Goal: Ask a question

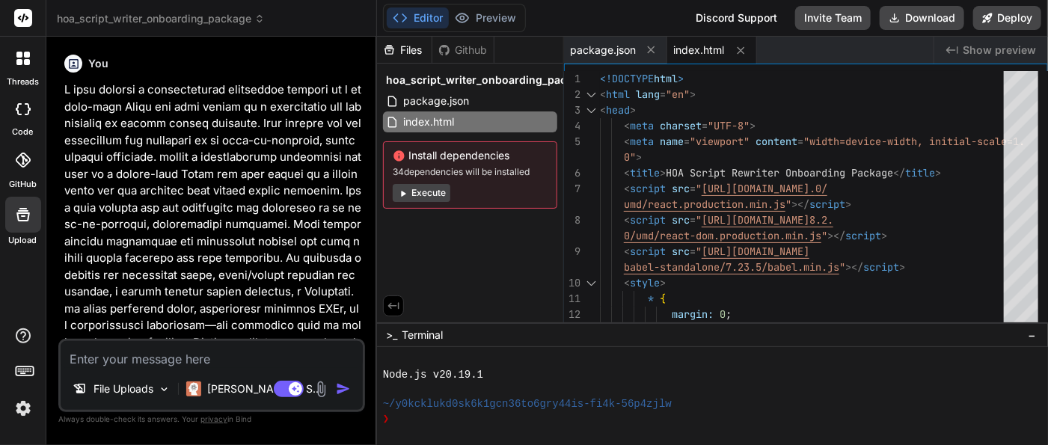
scroll to position [3505, 0]
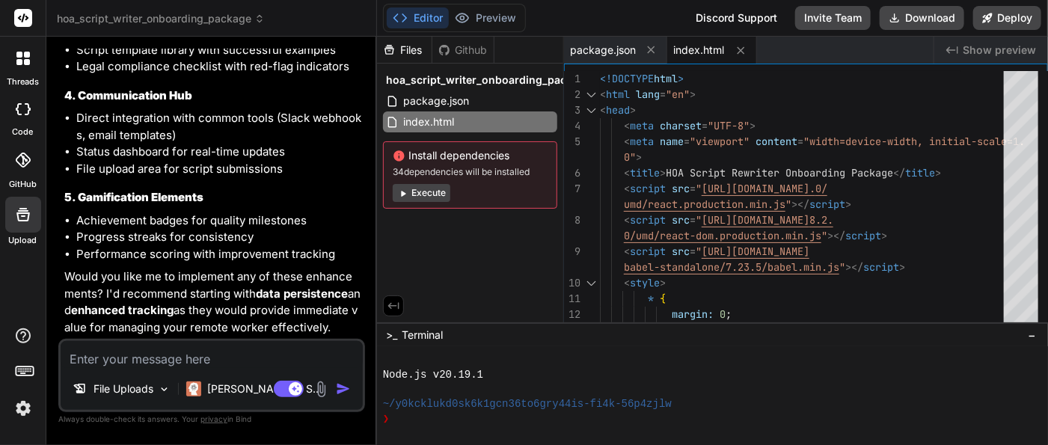
click at [22, 410] on img at bounding box center [22, 408] width 25 height 25
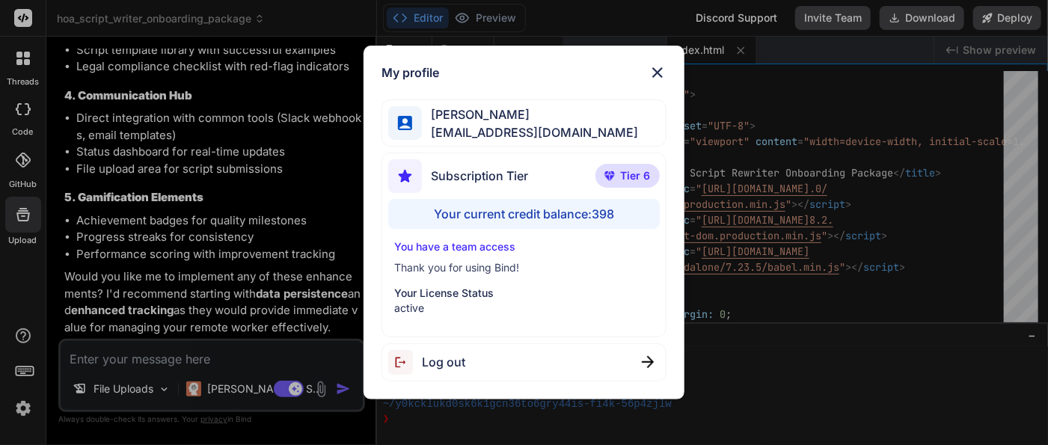
click at [599, 429] on div "My profile [PERSON_NAME] [PERSON_NAME][EMAIL_ADDRESS][DOMAIN_NAME] Subscription…" at bounding box center [524, 222] width 1048 height 445
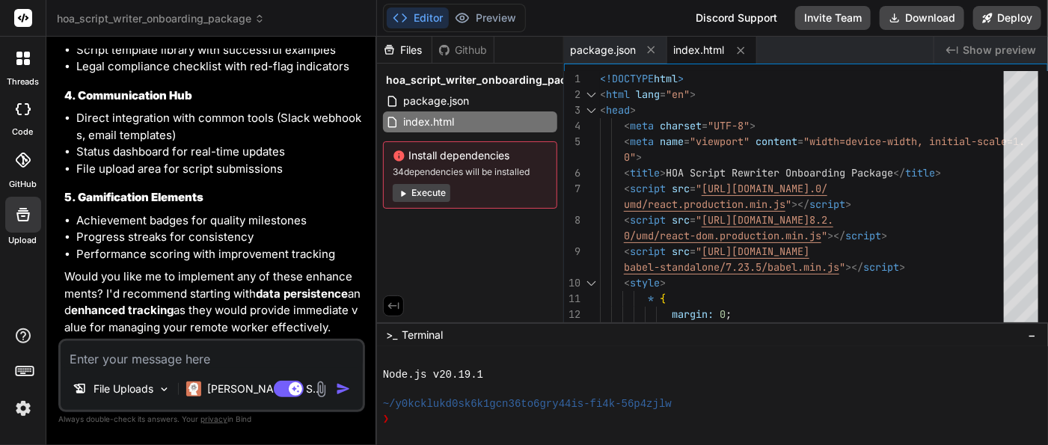
click at [431, 190] on button "Execute" at bounding box center [422, 193] width 58 height 18
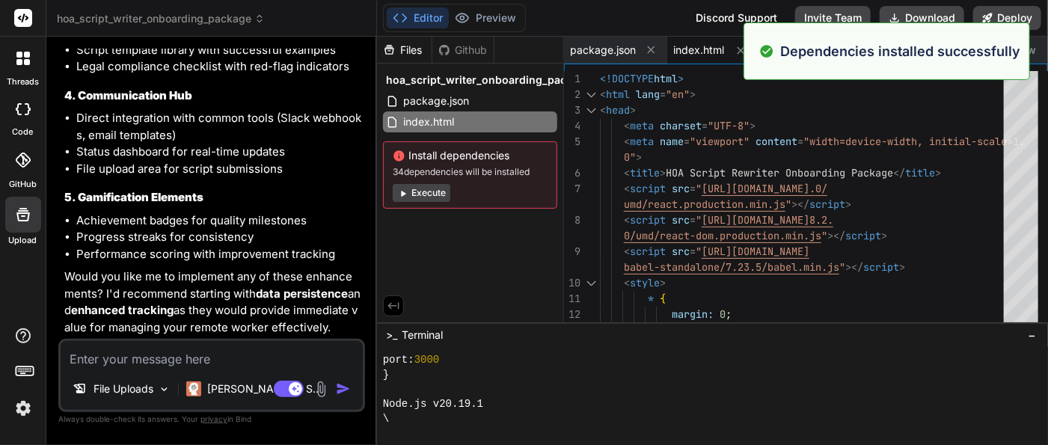
scroll to position [4006, 0]
click at [23, 411] on img at bounding box center [22, 408] width 25 height 25
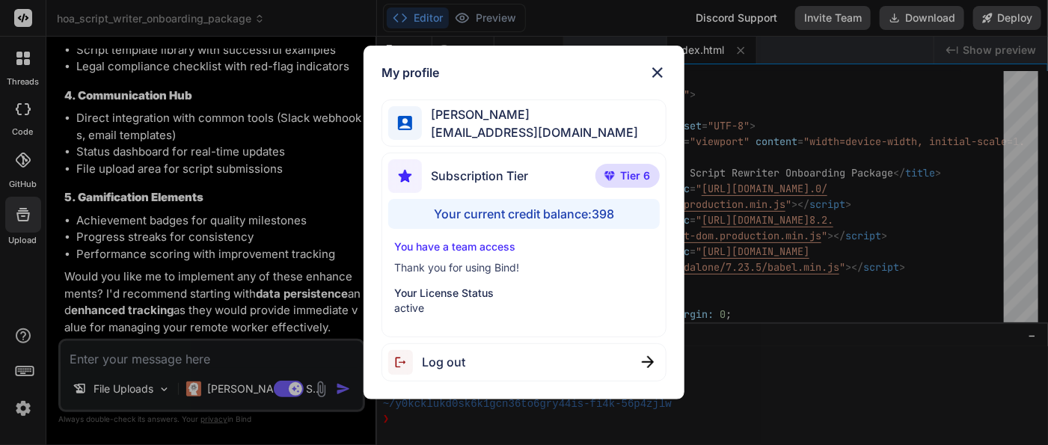
click at [808, 374] on div "My profile [PERSON_NAME] [PERSON_NAME][EMAIL_ADDRESS][DOMAIN_NAME] Subscription…" at bounding box center [524, 222] width 1048 height 445
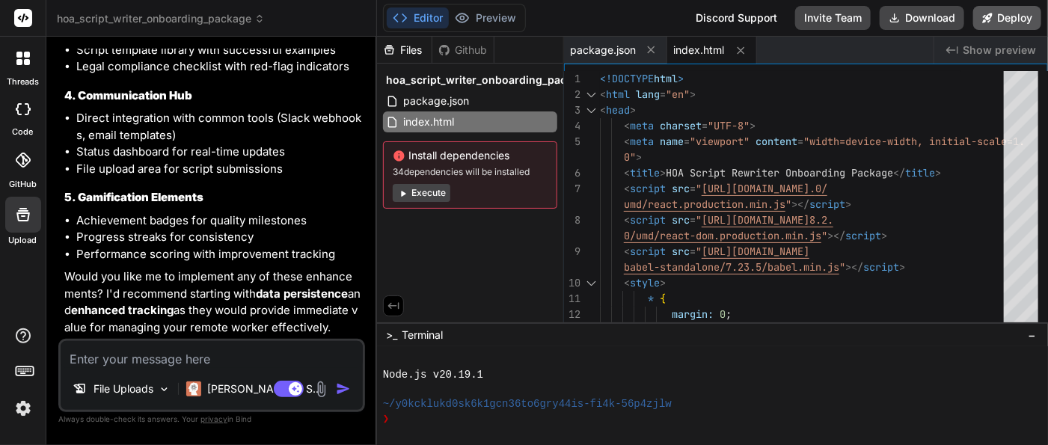
click at [1008, 13] on button "Deploy" at bounding box center [1007, 18] width 68 height 24
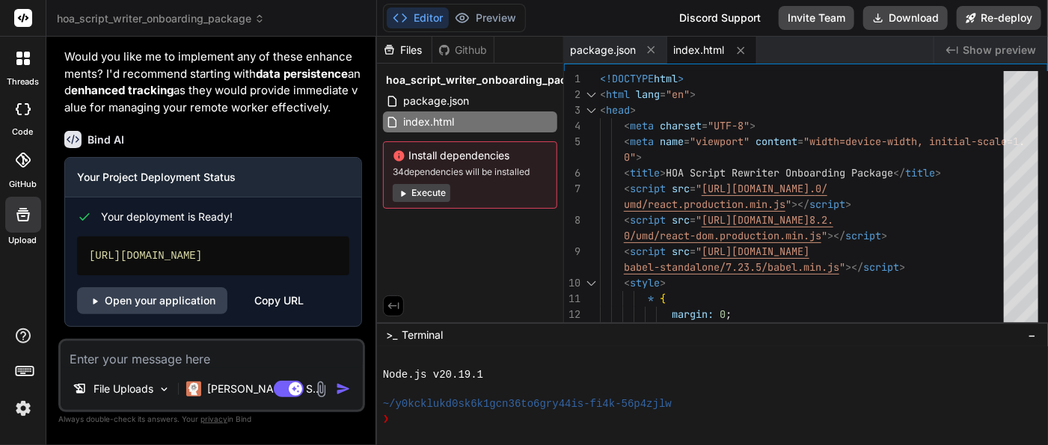
scroll to position [1790, 0]
click at [177, 301] on link "Open your application" at bounding box center [152, 300] width 150 height 27
click at [30, 413] on img at bounding box center [22, 408] width 25 height 25
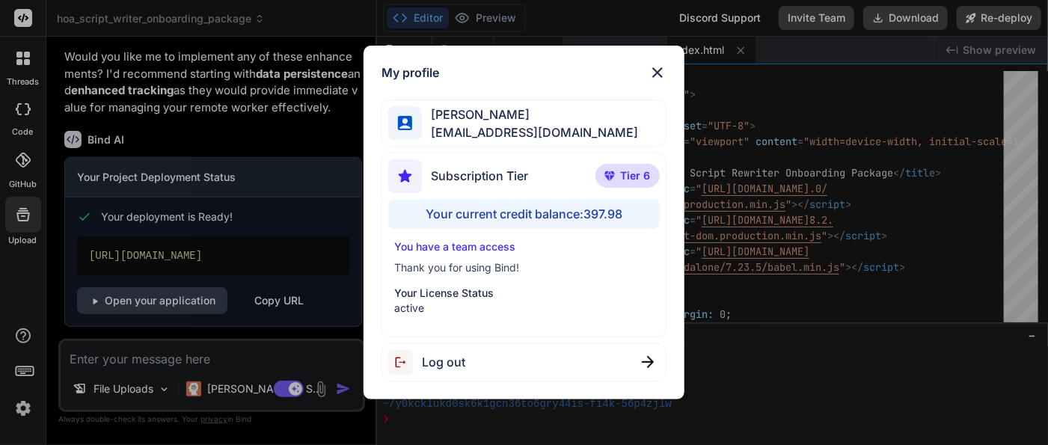
click at [654, 74] on img at bounding box center [658, 73] width 18 height 18
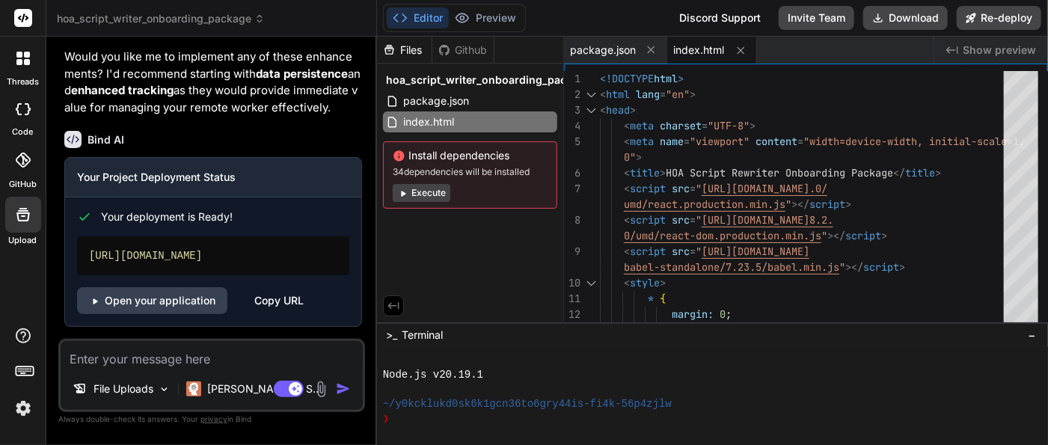
scroll to position [4007, 0]
click at [647, 379] on div "Node.js v20.19.1" at bounding box center [706, 375] width 647 height 15
click at [794, 399] on div "~/y0kcklukd0sk6k1gcn36to6gry44is-fi4k-56p4zjlw" at bounding box center [706, 404] width 647 height 15
click at [196, 361] on textarea at bounding box center [212, 354] width 302 height 27
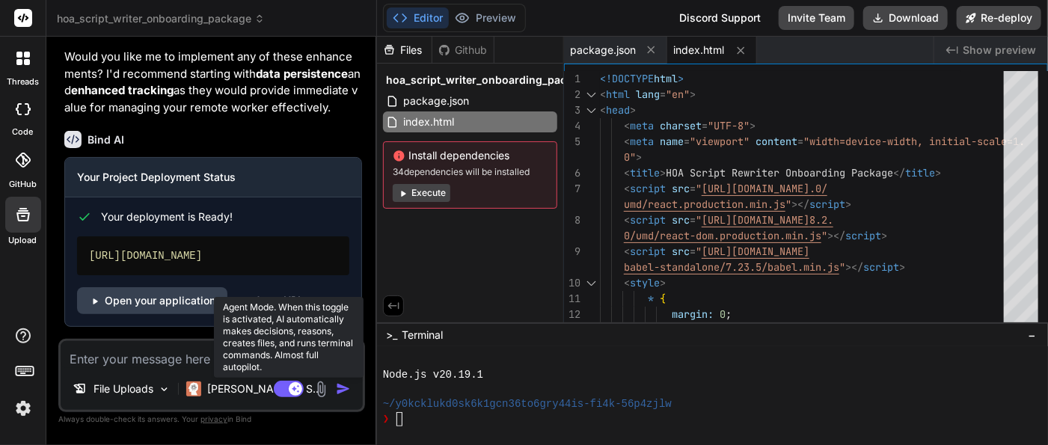
click at [284, 396] on rect at bounding box center [289, 389] width 30 height 16
type textarea "x"
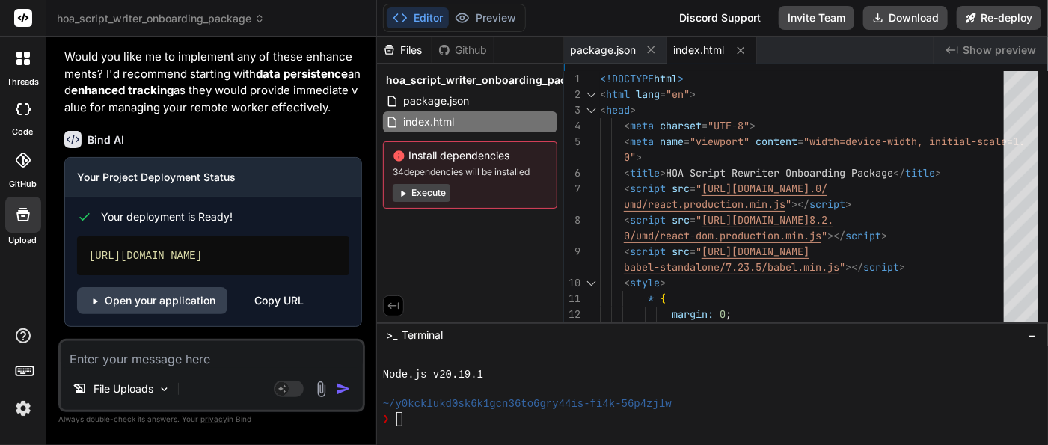
click at [155, 362] on textarea at bounding box center [212, 354] width 302 height 27
click at [242, 363] on textarea at bounding box center [212, 354] width 302 height 27
type textarea "h"
type textarea "x"
type textarea "ho"
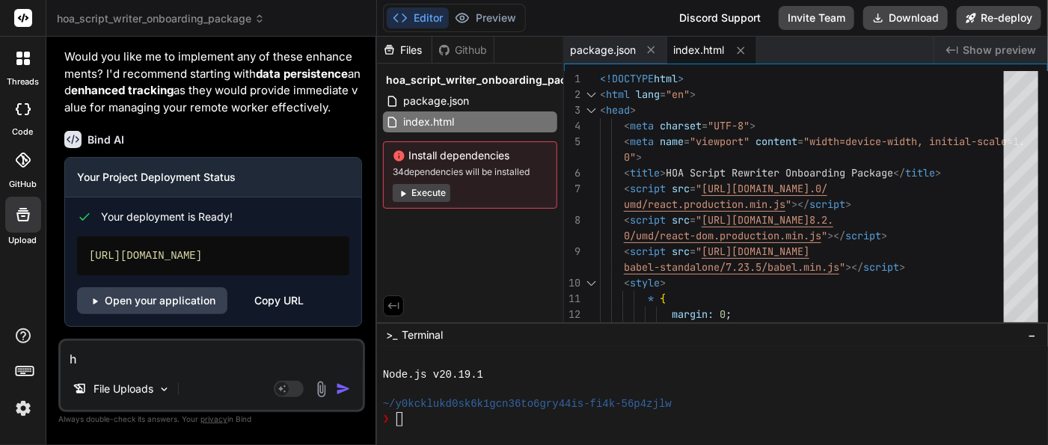
type textarea "x"
type textarea "how"
type textarea "x"
type textarea "ho"
type textarea "x"
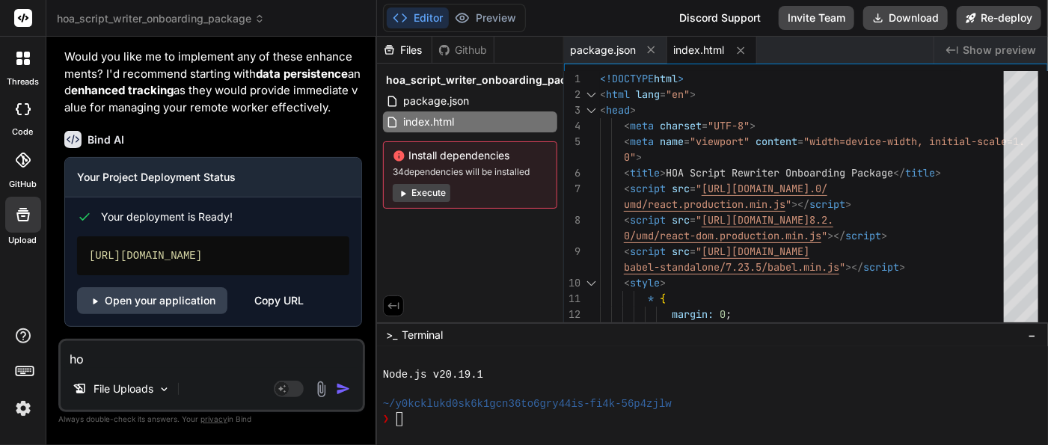
type textarea "h"
type textarea "x"
type textarea "w"
type textarea "x"
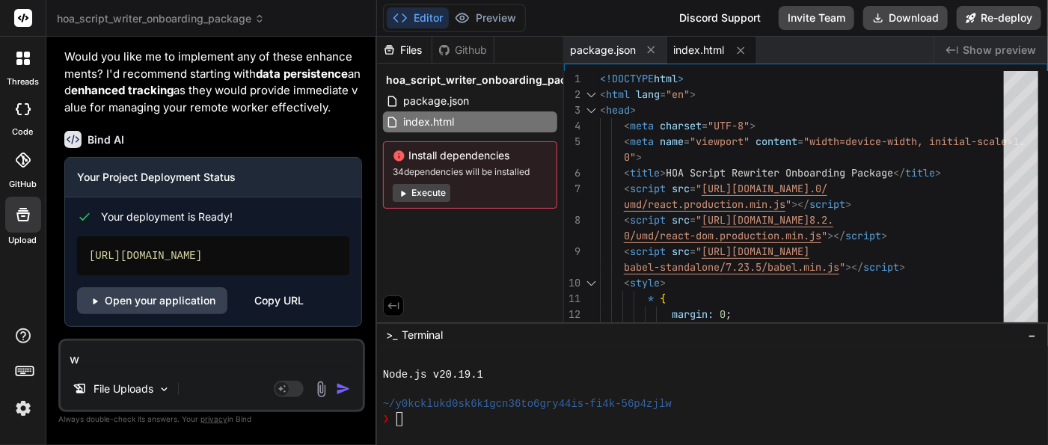
type textarea "wh"
type textarea "x"
type textarea "wha"
type textarea "x"
type textarea "what"
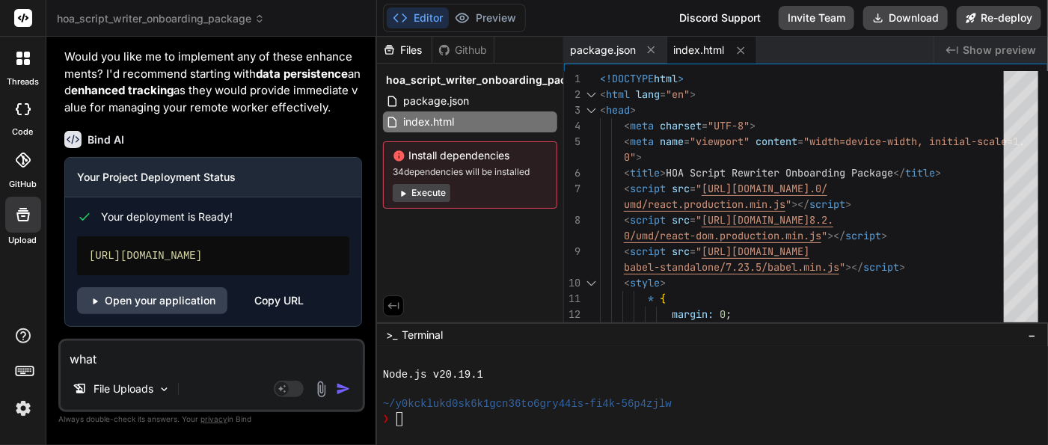
type textarea "x"
type textarea "what"
type textarea "x"
type textarea "what c"
type textarea "x"
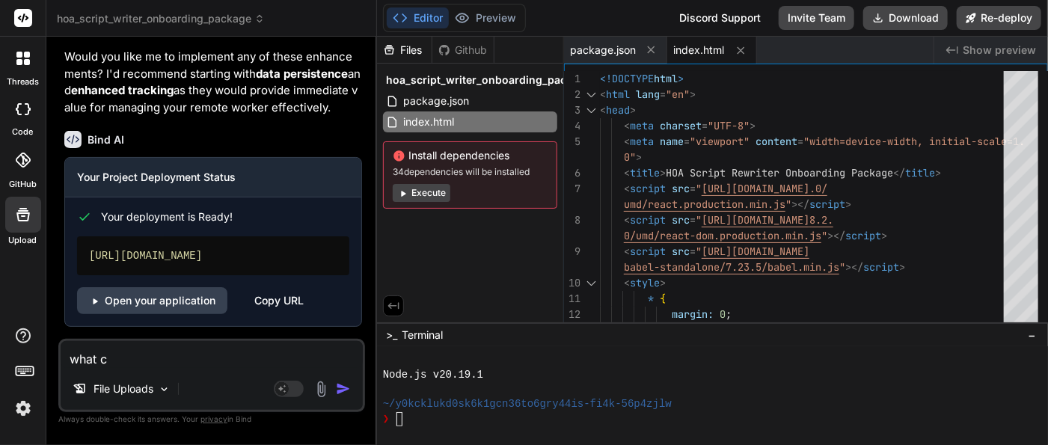
type textarea "what ca"
type textarea "x"
type textarea "what can"
type textarea "x"
type textarea "what can"
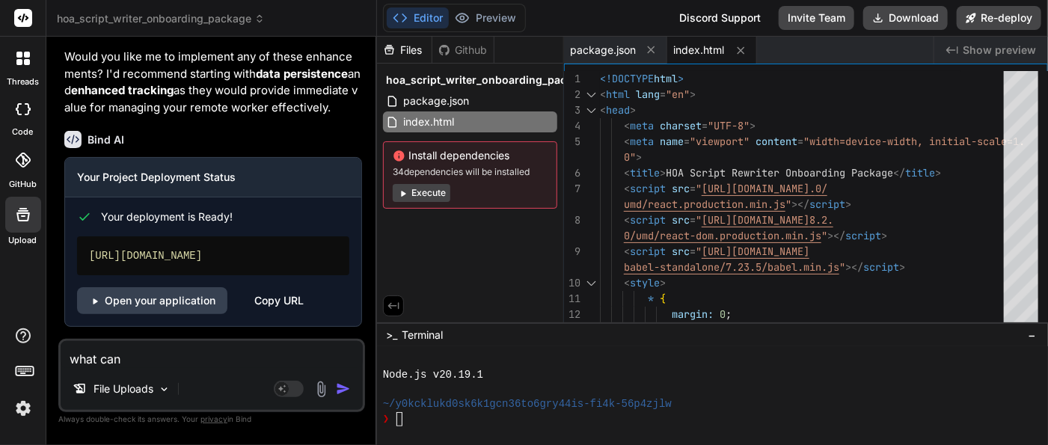
type textarea "x"
type textarea "what can b"
type textarea "x"
type textarea "what can be"
type textarea "x"
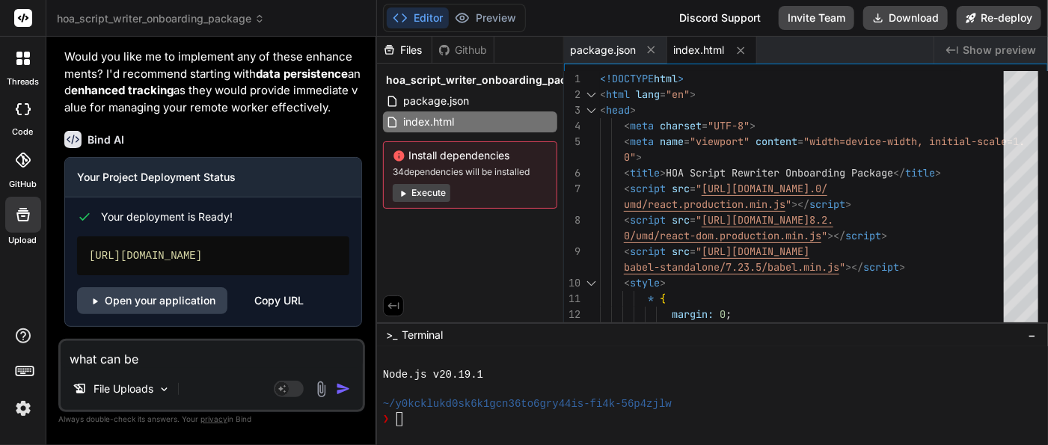
type textarea "what can be"
type textarea "x"
type textarea "what can be a"
type textarea "x"
type textarea "what can be ad"
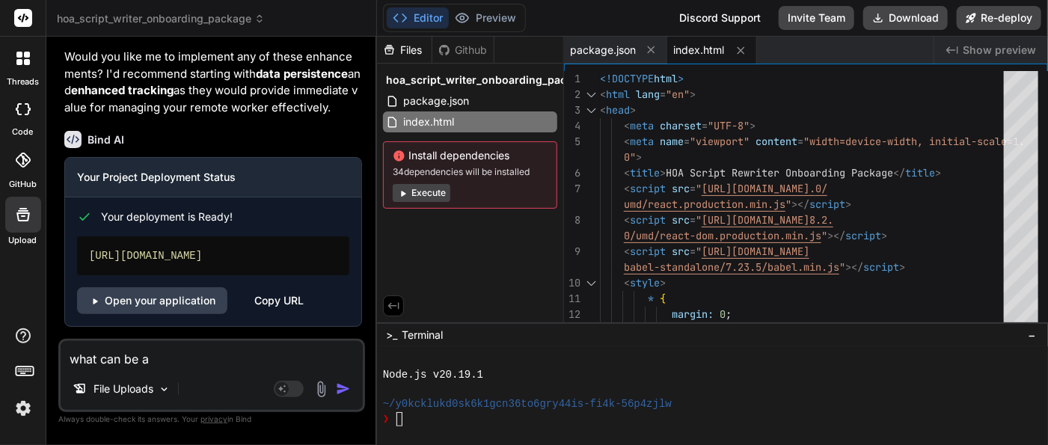
type textarea "x"
type textarea "what can be ade"
type textarea "x"
type textarea "what can be ad"
type textarea "x"
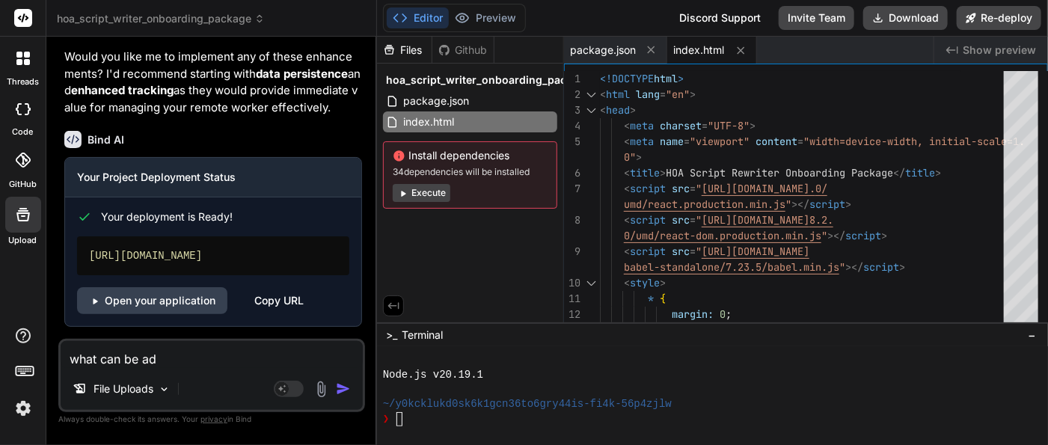
type textarea "what can be add"
type textarea "x"
type textarea "what can be adde"
type textarea "x"
type textarea "what can be added"
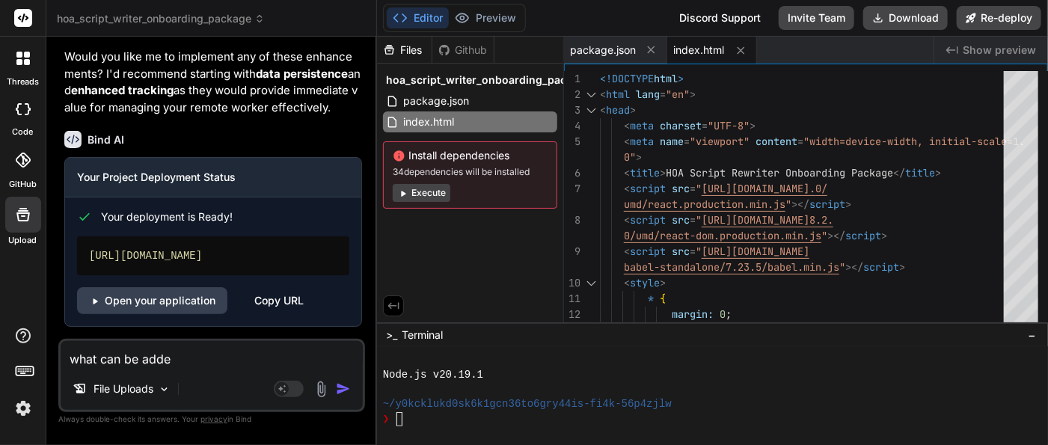
type textarea "x"
type textarea "what can be added"
type textarea "x"
type textarea "what can be added t"
type textarea "x"
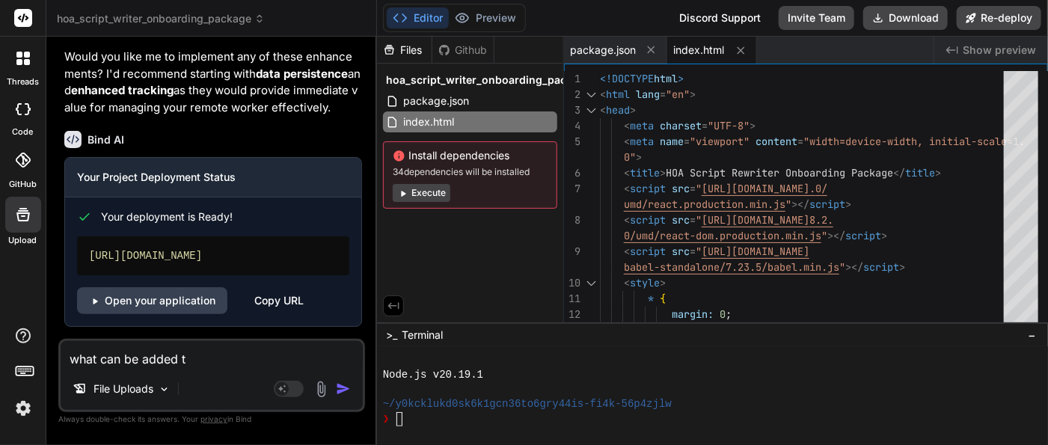
type textarea "what can be added to"
type textarea "x"
type textarea "what can be added to"
type textarea "x"
type textarea "what can be added to t"
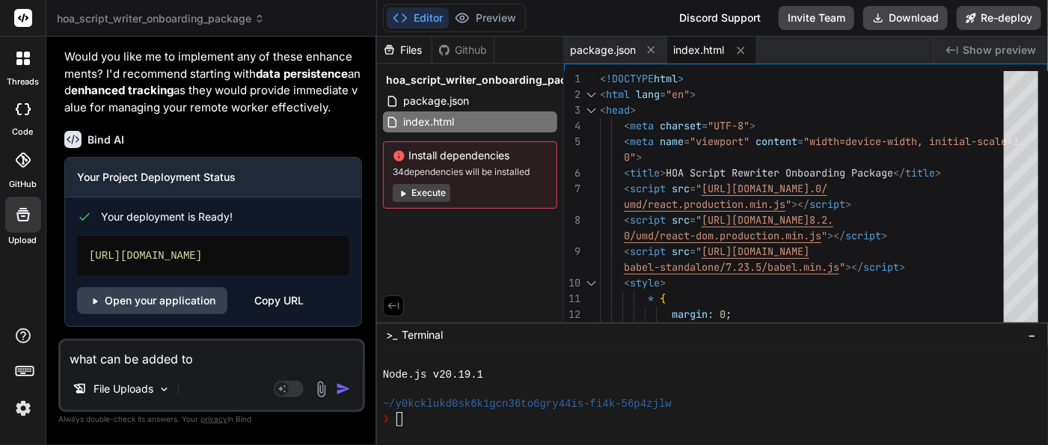
type textarea "x"
type textarea "what can be added to th"
type textarea "x"
type textarea "what can be added to thi"
type textarea "x"
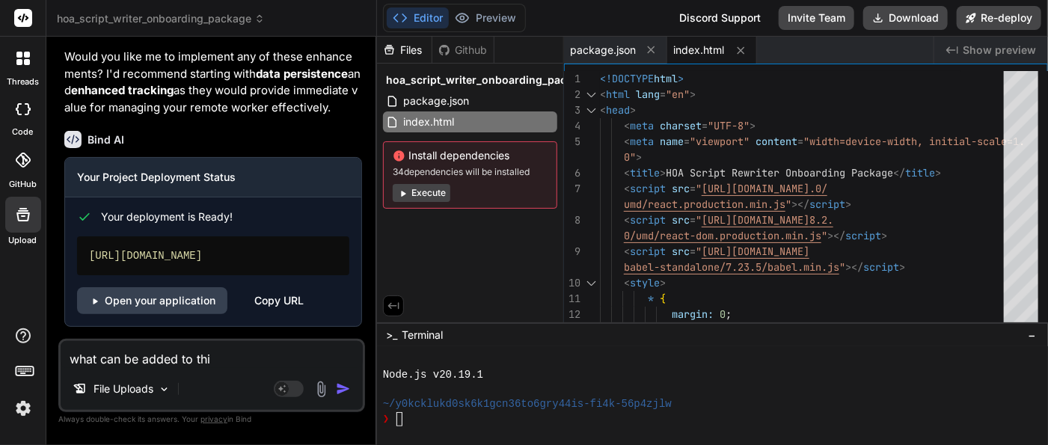
type textarea "what can be added to this"
type textarea "x"
type textarea "what can be added to this"
type textarea "x"
type textarea "what can be added to this ?"
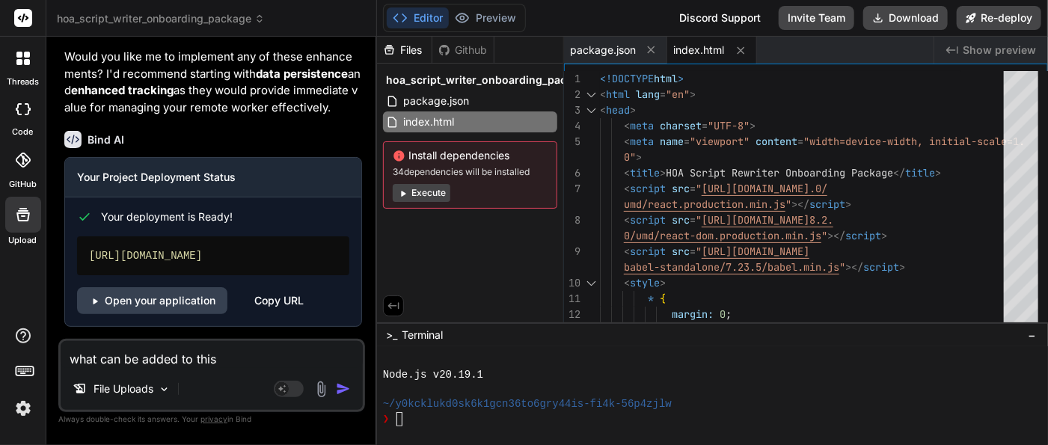
type textarea "x"
type textarea "what can be added to this ?"
type textarea "x"
type textarea "what can be added to this ? g"
type textarea "x"
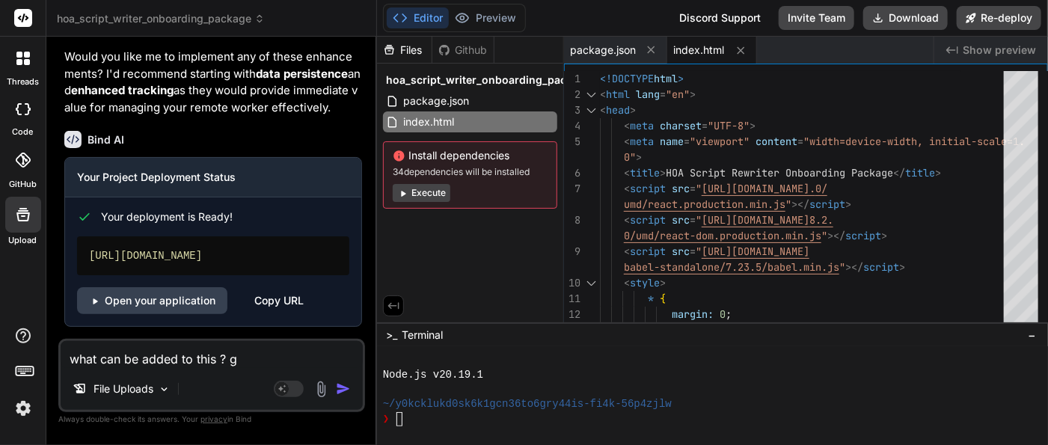
type textarea "what can be added to this ? gi"
type textarea "x"
type textarea "what can be added to this ? giv"
type textarea "x"
type textarea "what can be added to this ? give"
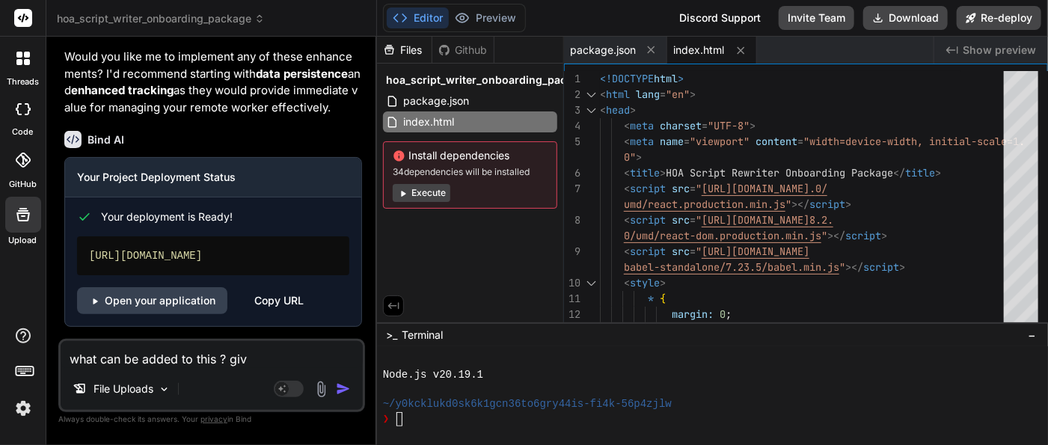
type textarea "x"
type textarea "what can be added to this ? give"
type textarea "x"
type textarea "what can be added to this ? give m"
type textarea "x"
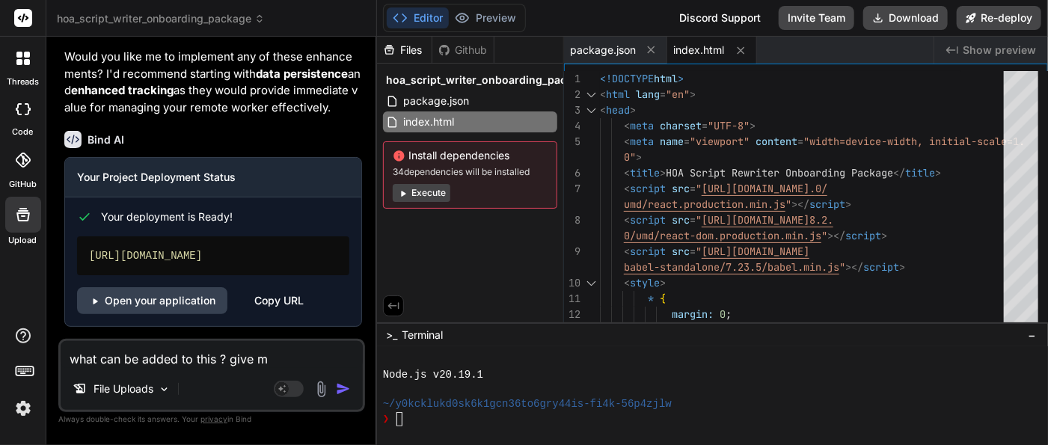
type textarea "what can be added to this ? give me"
type textarea "x"
type textarea "what can be added to this ? give me"
type textarea "x"
type textarea "what can be added to this ? give me s"
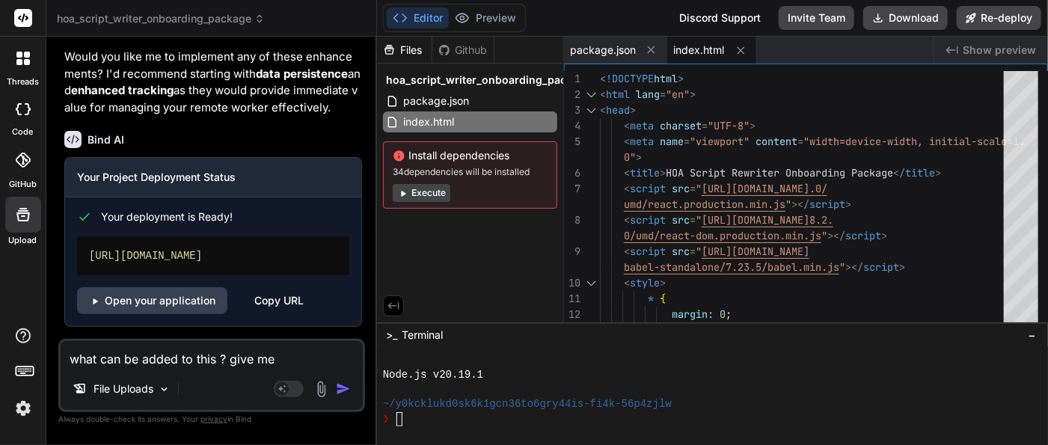
type textarea "x"
type textarea "what can be added to this ? give me su"
type textarea "x"
type textarea "what can be added to this ? give me sug"
type textarea "x"
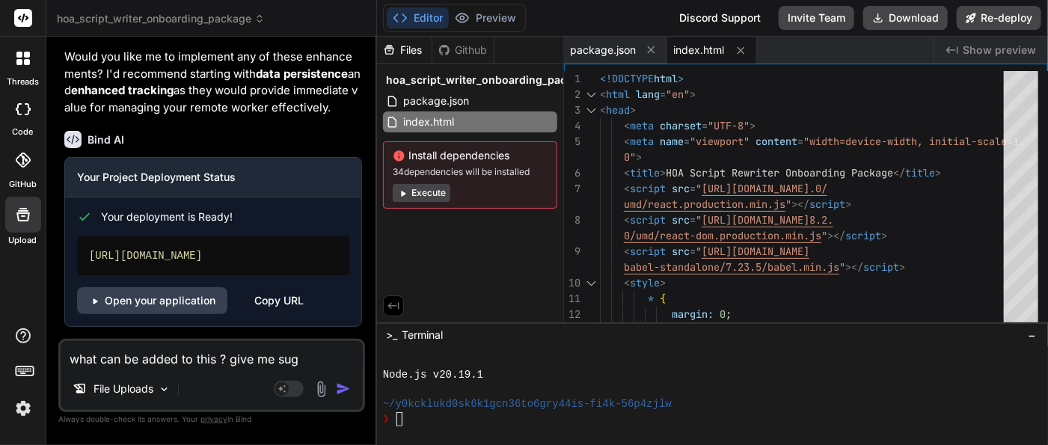
type textarea "what can be added to this ? give me [PERSON_NAME]"
type textarea "x"
type textarea "what can be added to this ? give me sugge"
type textarea "x"
type textarea "what can be added to this ? give me sugges"
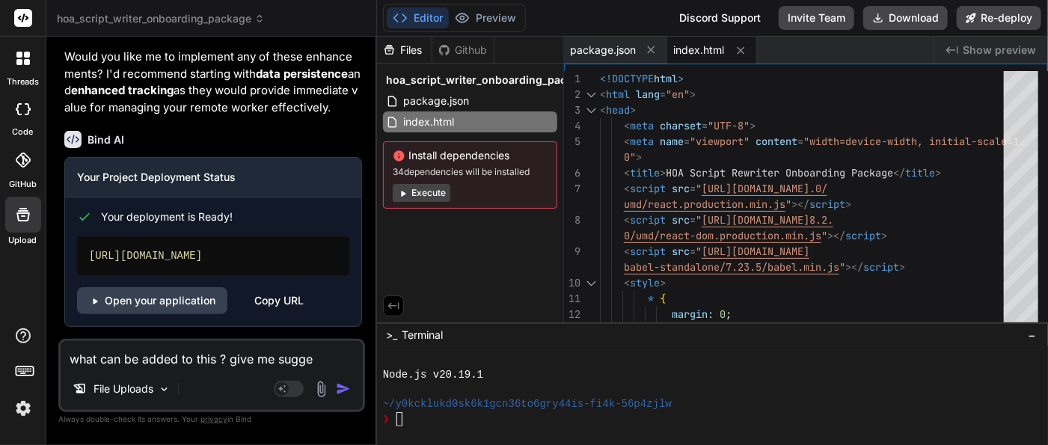
type textarea "x"
type textarea "what can be added to this ? give me suggest"
type textarea "x"
type textarea "what can be added to this ? give me suggesti"
type textarea "x"
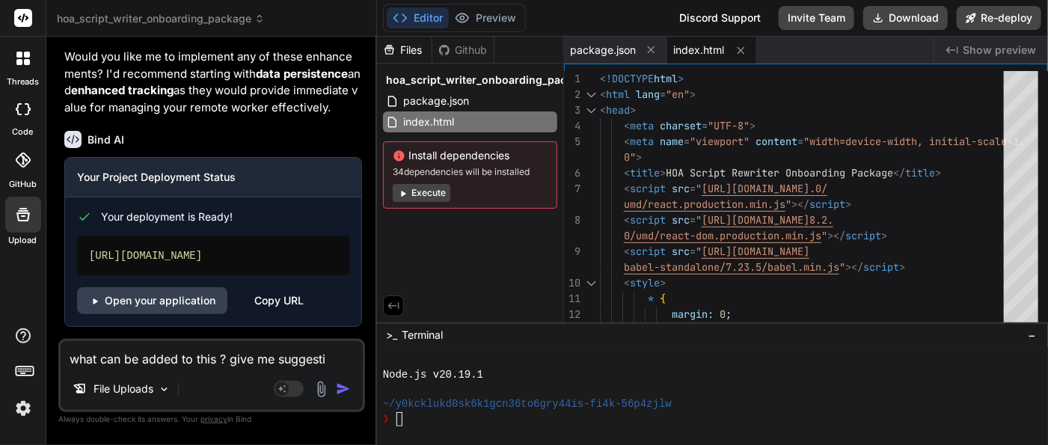
type textarea "what can be added to this ? give me suggestio"
type textarea "x"
type textarea "what can be added to this ? give me suggestion"
type textarea "x"
type textarea "what can be added to this ? give me suggestions"
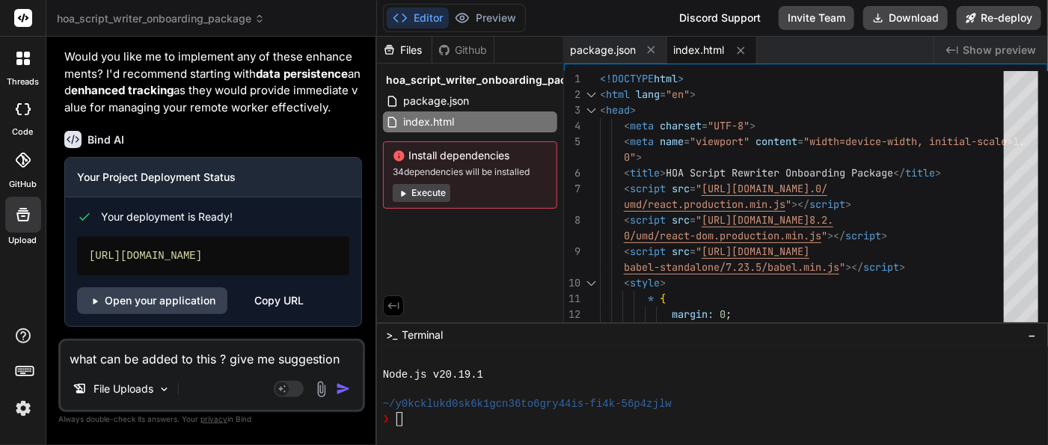
type textarea "x"
type textarea "what can be added to this ? give me suggestions."
type textarea "x"
type textarea "what can be added to this ? give me suggestions."
type textarea "x"
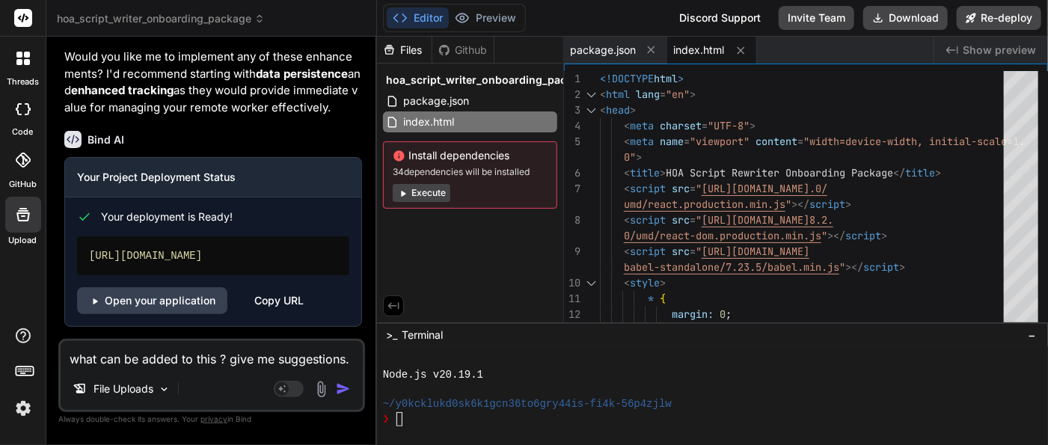
type textarea "what can be added to this ? give me suggestions. d"
type textarea "x"
type textarea "what can be added to this ? give me suggestions. do"
type textarea "x"
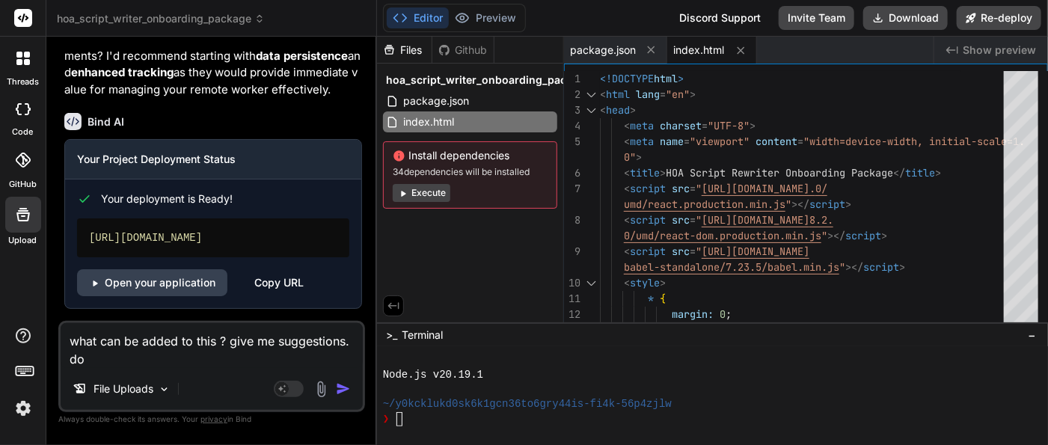
type textarea "what can be added to this ? give me suggestions. do"
type textarea "x"
type textarea "what can be added to this ? give me suggestions. do n"
type textarea "x"
type textarea "what can be added to this ? give me suggestions. do no"
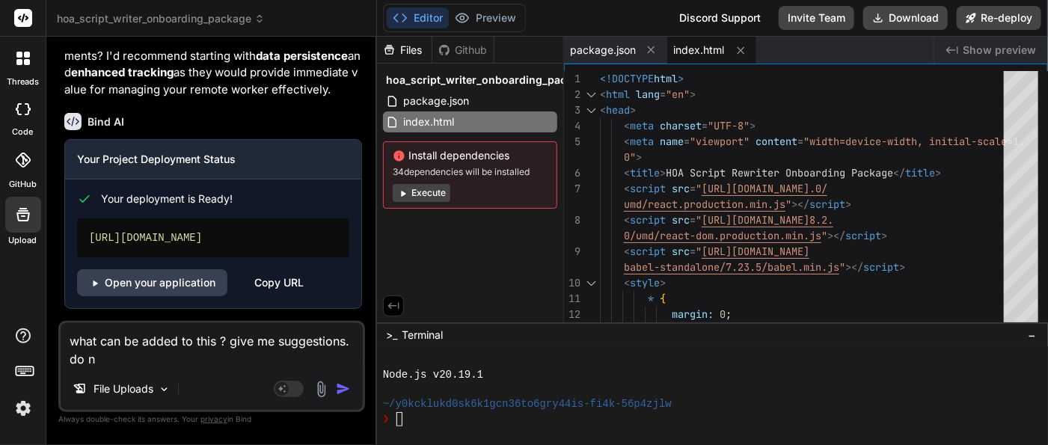
type textarea "x"
type textarea "what can be added to this ? give me suggestions. do not"
type textarea "x"
type textarea "what can be added to this ? give me suggestions. do not"
type textarea "x"
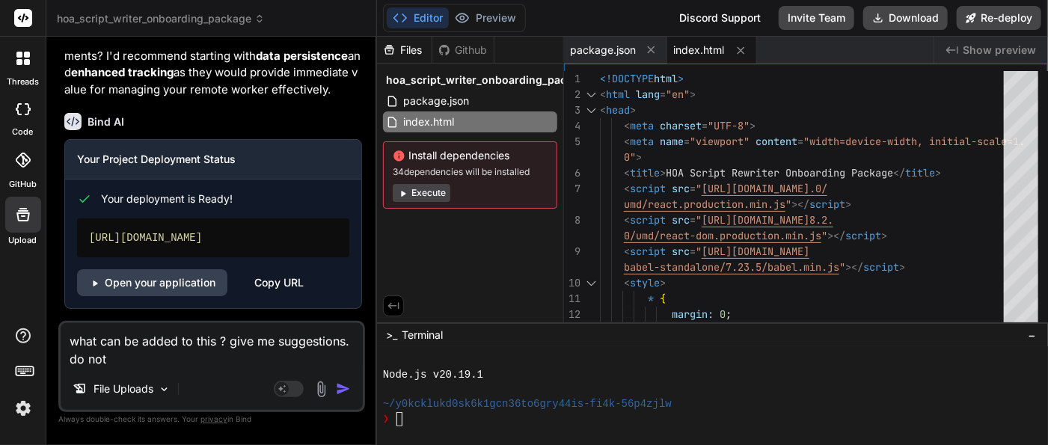
type textarea "what can be added to this ? give me suggestions. do not a"
type textarea "x"
type textarea "what can be added to this ? give me suggestions. do not ad"
type textarea "x"
type textarea "what can be added to this ? give me suggestions. do not add"
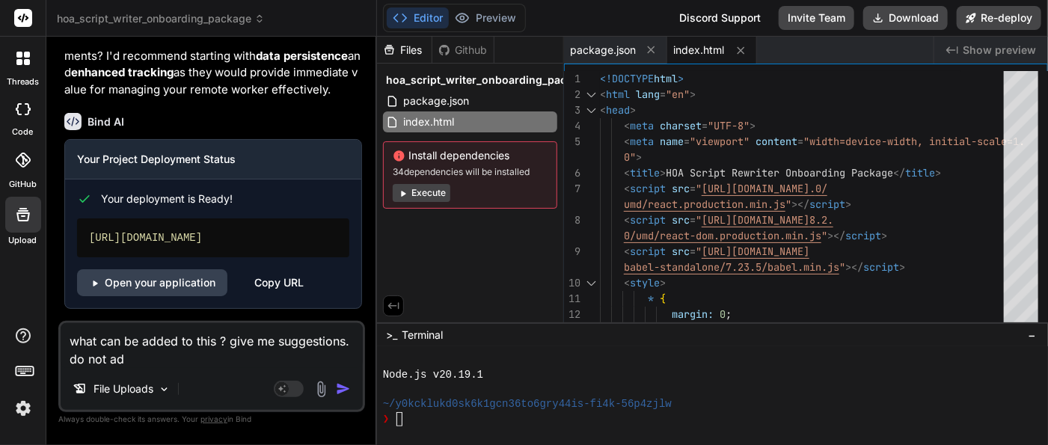
type textarea "x"
type textarea "what can be added to this ? give me suggestions. do not add"
type textarea "x"
type textarea "what can be added to this ? give me suggestions. do not add i"
type textarea "x"
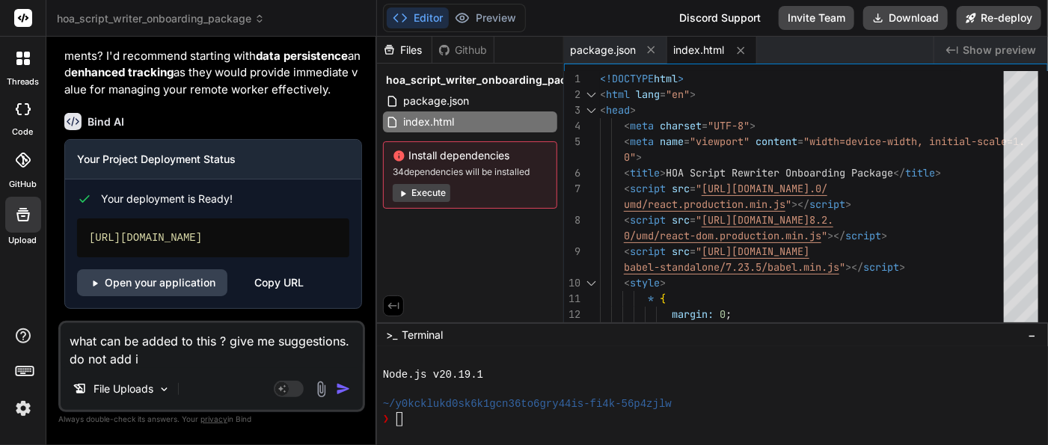
type textarea "what can be added to this ? give me suggestions. do not add it"
type textarea "x"
type textarea "what can be added to this ? give me suggestions. do not add it"
type textarea "x"
type textarea "what can be added to this ? give me suggestions. do not add it u"
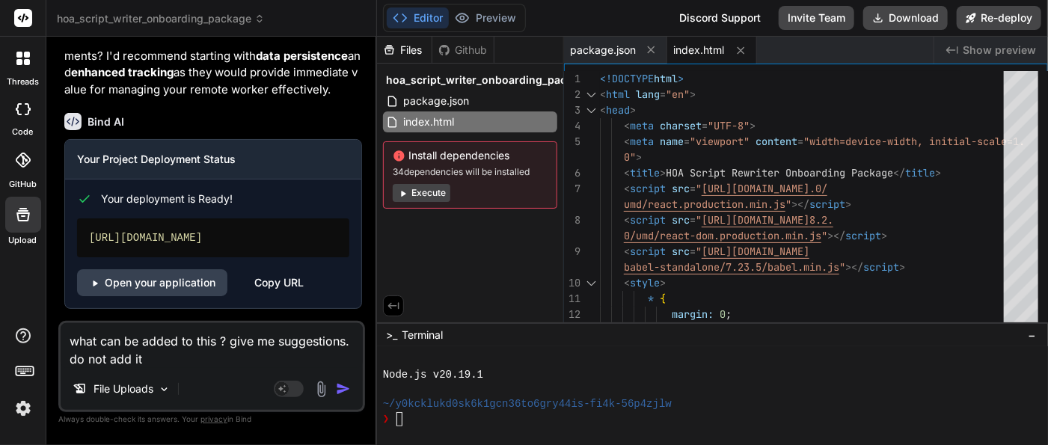
type textarea "x"
type textarea "what can be added to this ? give me suggestions. do not add it un"
type textarea "x"
type textarea "what can be added to this ? give me suggestions. do not add it unt"
type textarea "x"
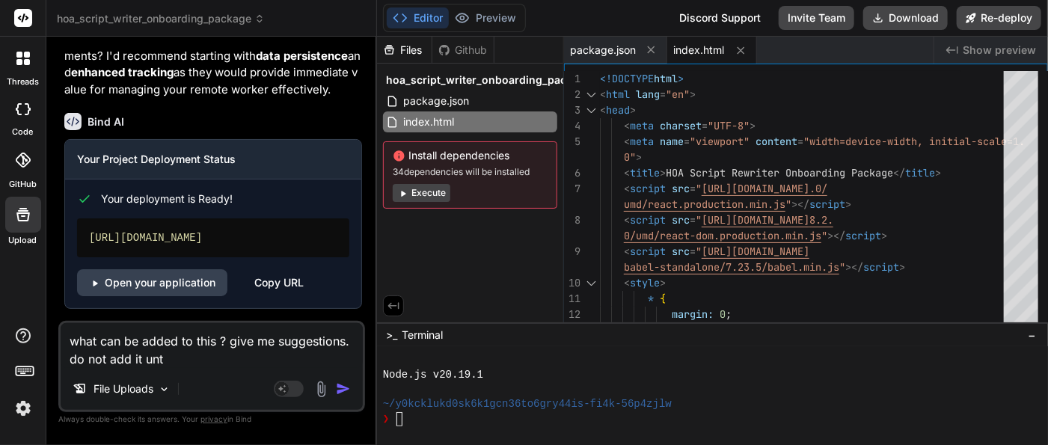
type textarea "what can be added to this ? give me suggestions. do not add it unti"
type textarea "x"
type textarea "what can be added to this ? give me suggestions. do not add it until"
type textarea "x"
type textarea "what can be added to this ? give me suggestions. do not add it until"
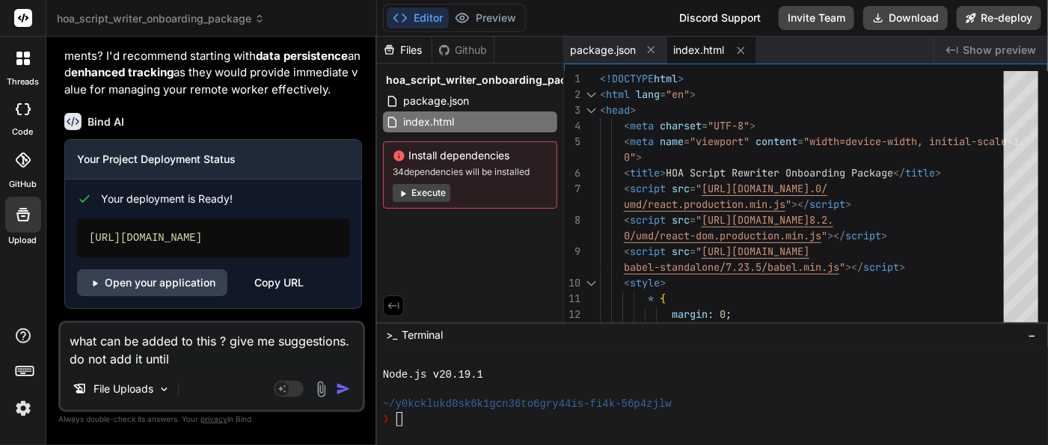
type textarea "x"
type textarea "what can be added to this ? give me suggestions. do not add it until i"
type textarea "x"
type textarea "what can be added to this ? give me suggestions. do not add it until"
type textarea "x"
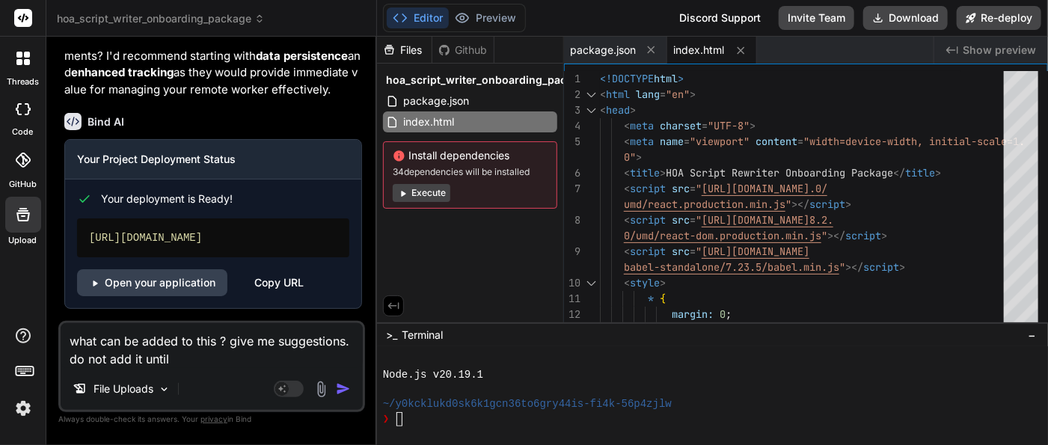
type textarea "what can be added to this ? give me suggestions. do not add it until"
type textarea "x"
type textarea "what can be added to this ? give me suggestions. do not add it untill"
type textarea "x"
type textarea "what can be added to this ? give me suggestions. do not add it untill"
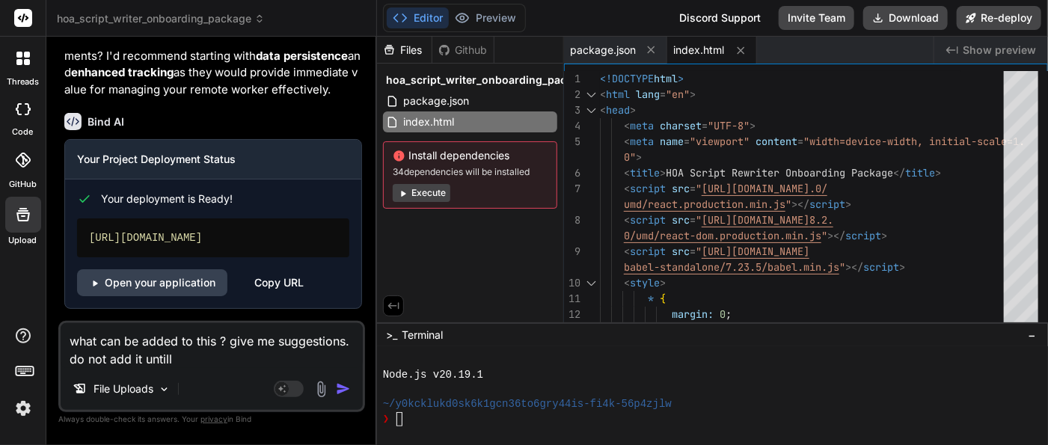
type textarea "x"
type textarea "what can be added to this ? give me suggestions. do not add it untill i"
type textarea "x"
type textarea "what can be added to this ? give me suggestions. do not add it untill i"
type textarea "x"
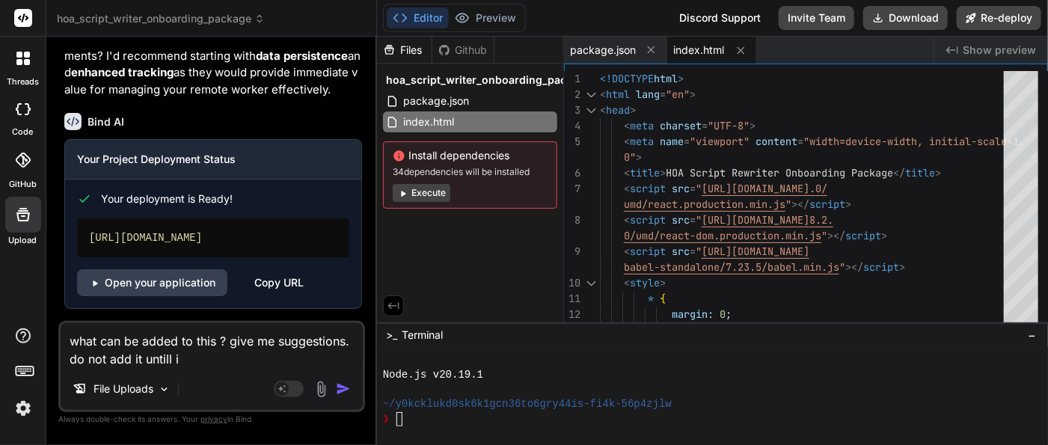
type textarea "what can be added to this ? give me suggestions. do not add it untill i a"
type textarea "x"
type textarea "what can be added to this ? give me suggestions. do not add it untill i ap"
type textarea "x"
type textarea "what can be added to this ? give me suggestions. do not add it untill i app"
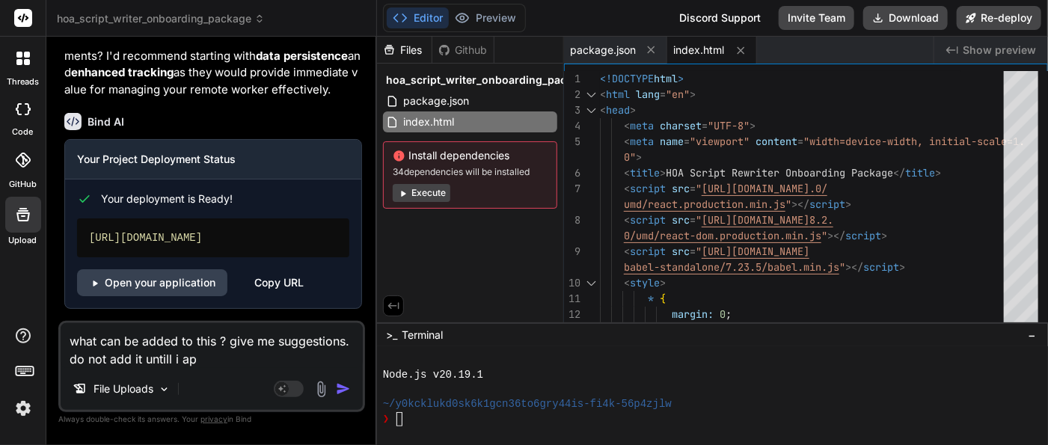
type textarea "x"
type textarea "what can be added to this ? give me suggestions. do not add it untill i appr"
type textarea "x"
type textarea "what can be added to this ? give me suggestions. do not add it untill i appro"
type textarea "x"
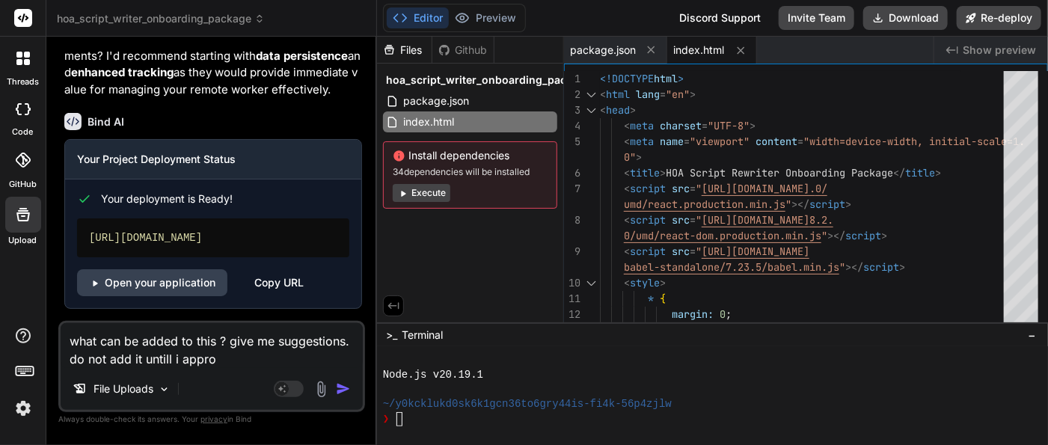
type textarea "what can be added to this ? give me suggestions. do not add it untill i approv"
type textarea "x"
type textarea "what can be added to this ? give me suggestions. do not add it untill i approve"
type textarea "x"
type textarea "what can be added to this ? give me suggestions. do not add it untill i approve."
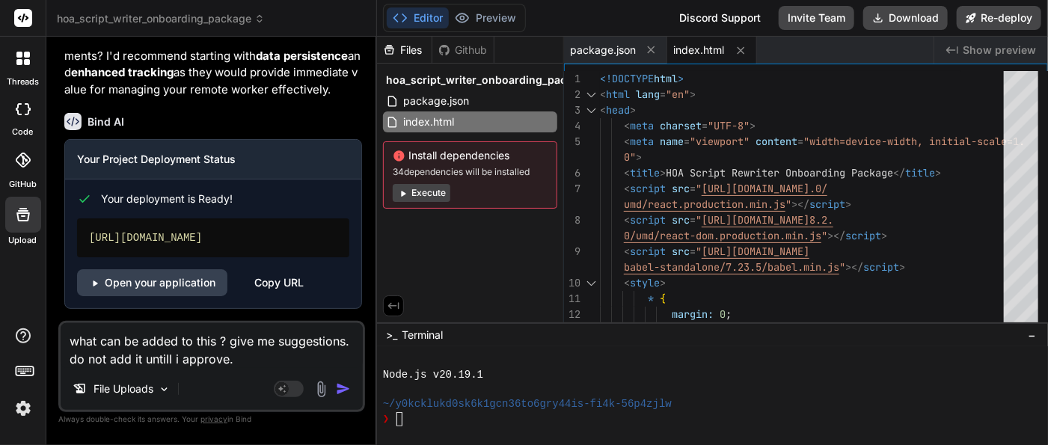
type textarea "x"
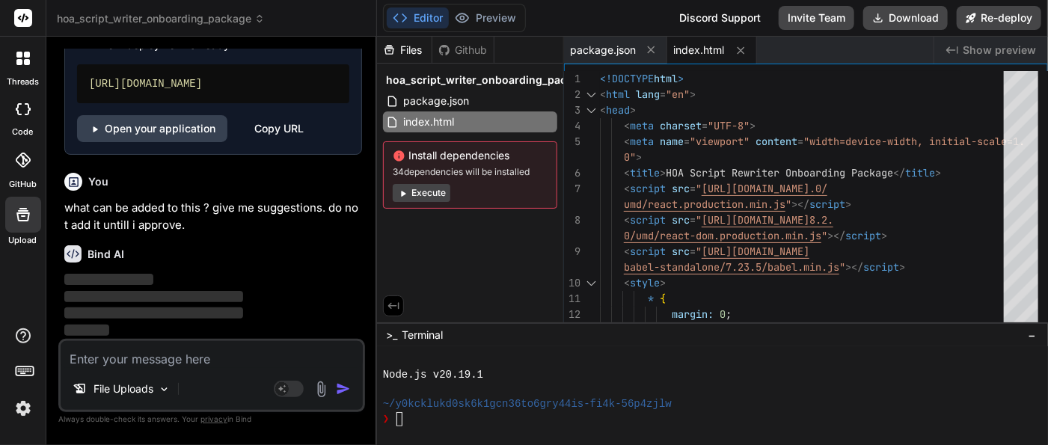
scroll to position [1962, 0]
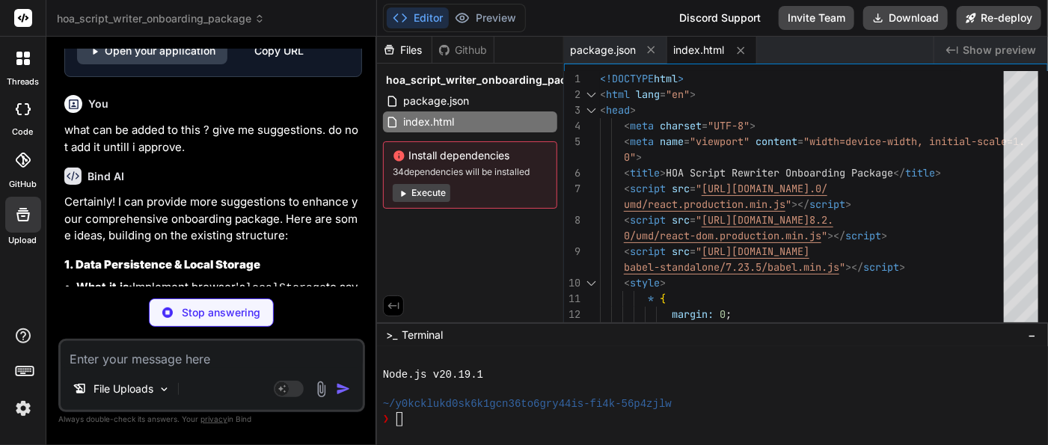
type textarea "x"
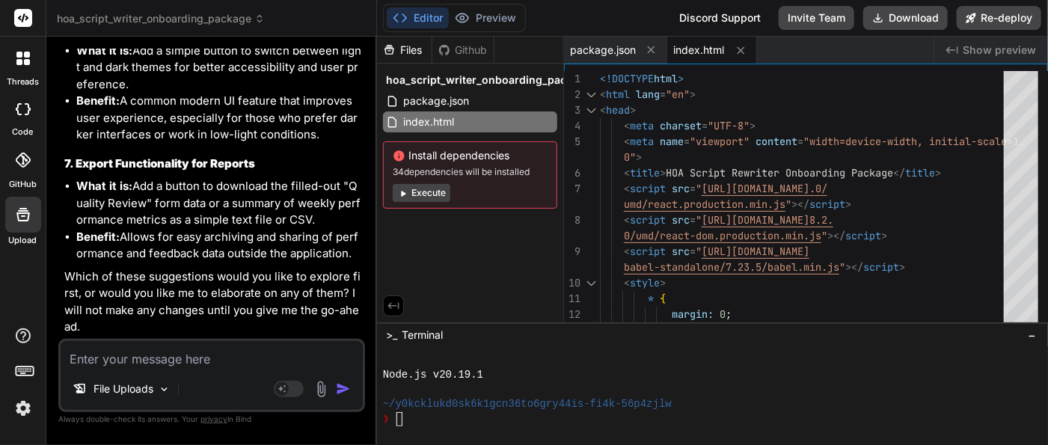
scroll to position [3090, 0]
click at [22, 415] on img at bounding box center [22, 408] width 25 height 25
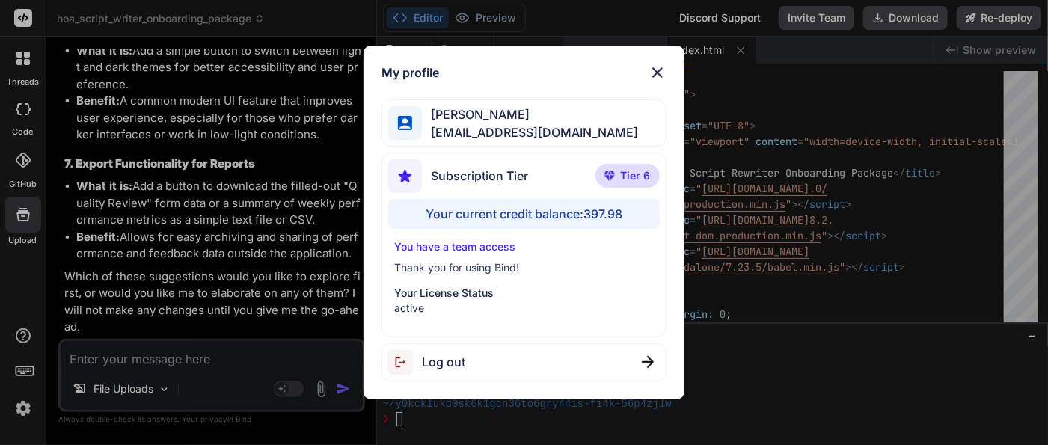
click at [22, 415] on div "My profile [PERSON_NAME] [PERSON_NAME][EMAIL_ADDRESS][DOMAIN_NAME] Subscription…" at bounding box center [524, 222] width 1048 height 445
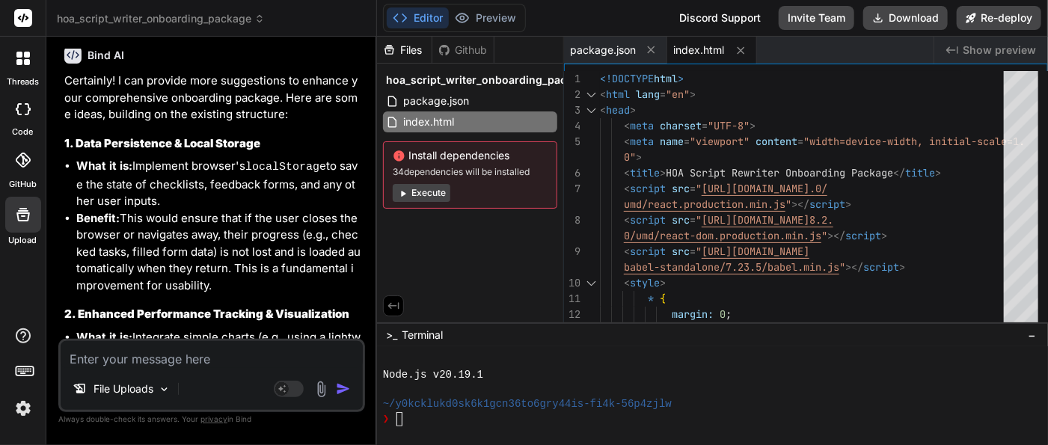
scroll to position [2092, 0]
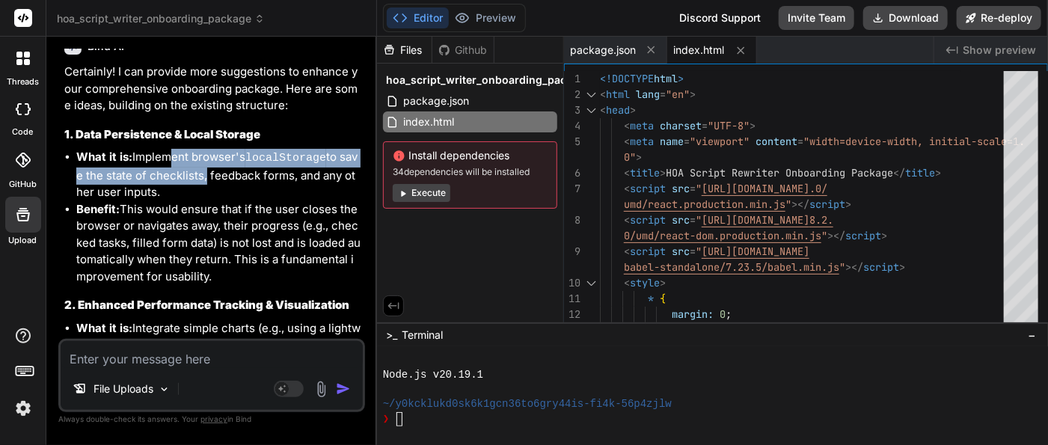
drag, startPoint x: 166, startPoint y: 240, endPoint x: 199, endPoint y: 253, distance: 35.3
click at [199, 201] on li "What it is: Implement browser's localStorage to save the state of checklists, f…" at bounding box center [219, 175] width 286 height 52
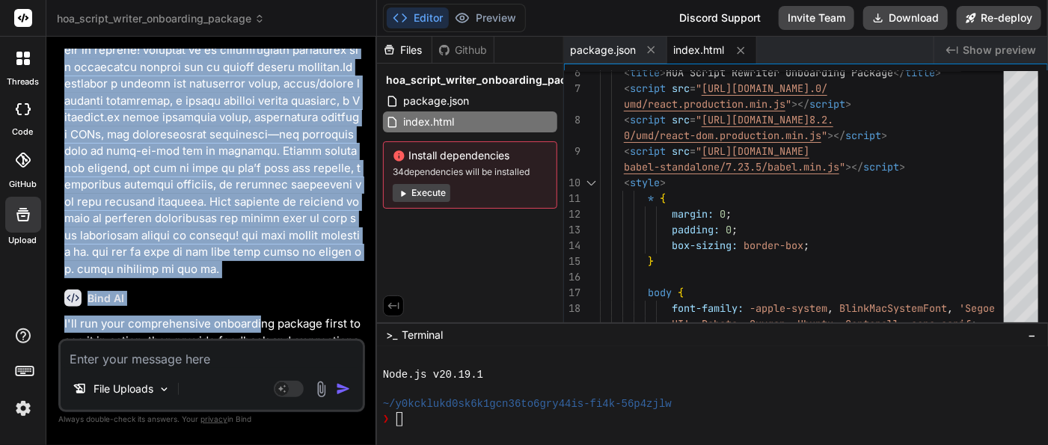
scroll to position [378, 0]
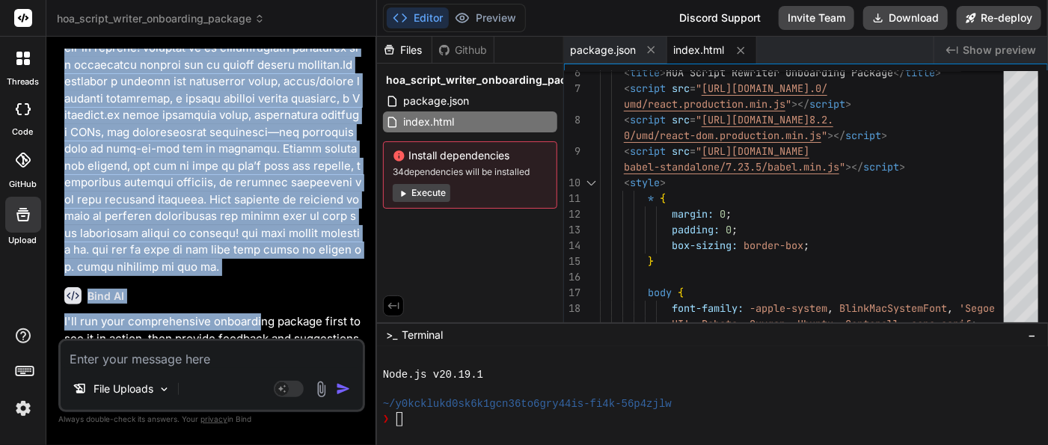
drag, startPoint x: 57, startPoint y: 83, endPoint x: 278, endPoint y: 264, distance: 285.4
click at [278, 264] on div "Bind AI Web Search Created with Pixso. Code Generator You Bind AI I'll run your…" at bounding box center [211, 241] width 331 height 408
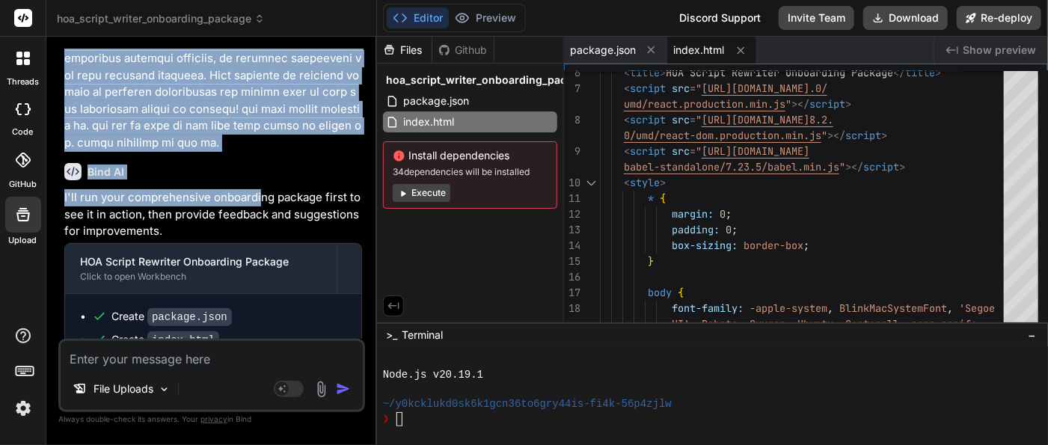
scroll to position [498, 0]
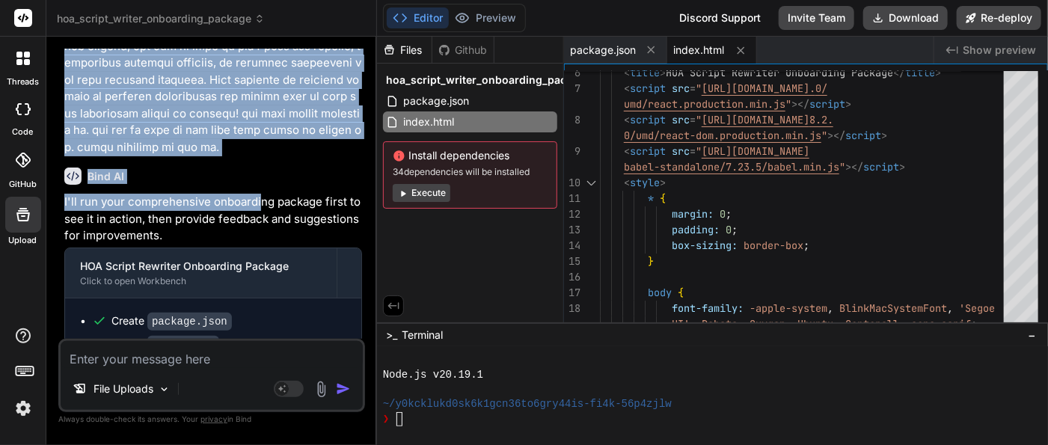
copy p "L ipsu dolorsi a consecteturad elitseddoe tempori ut l etdolo-magn Aliqu eni ad…"
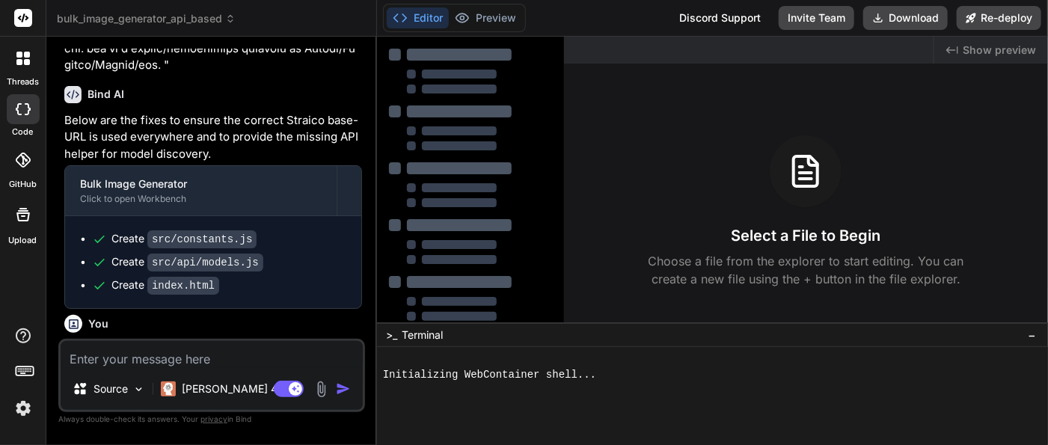
scroll to position [2173, 0]
